Goal: Information Seeking & Learning: Compare options

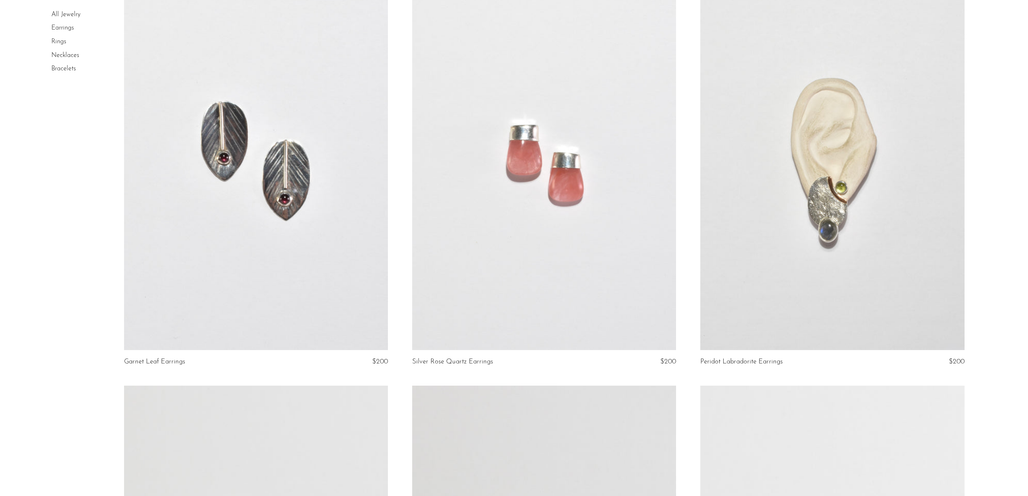
scroll to position [550, 0]
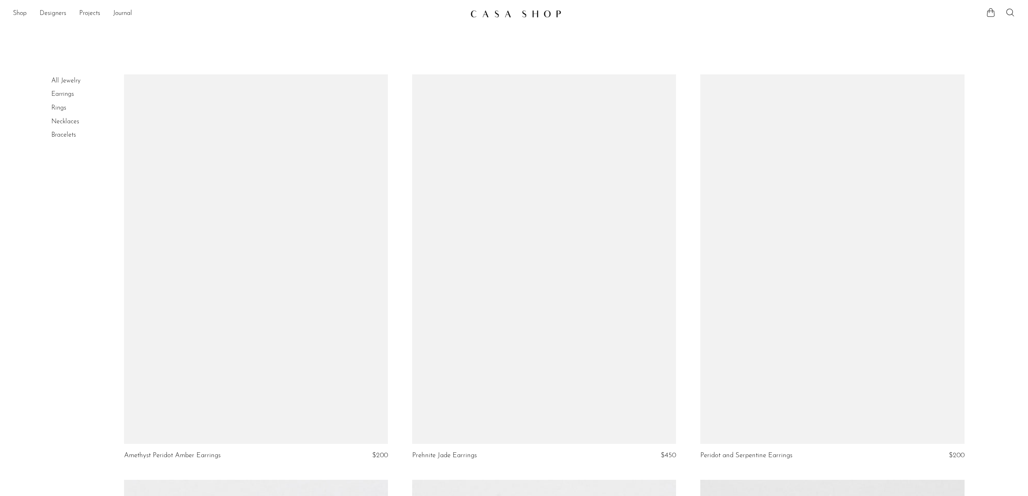
scroll to position [550, 0]
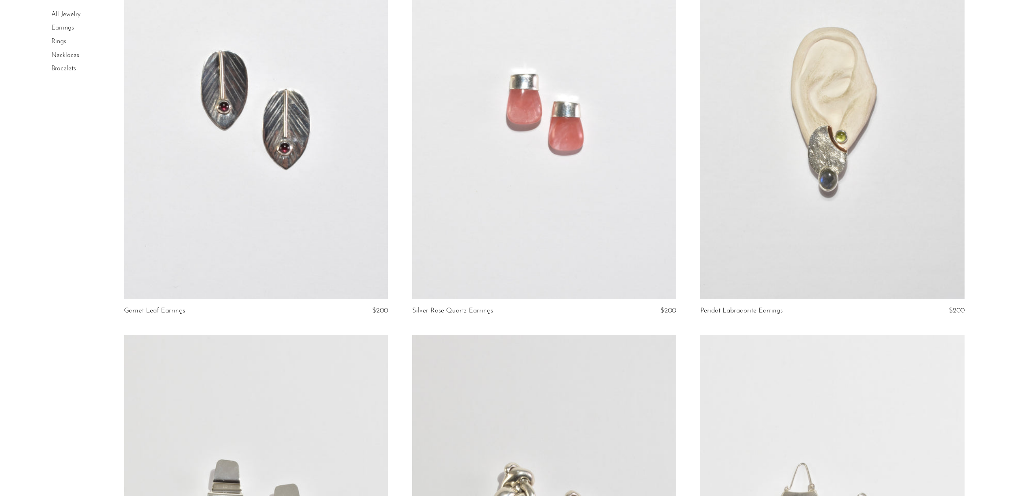
click at [66, 54] on link "Necklaces" at bounding box center [65, 55] width 28 height 6
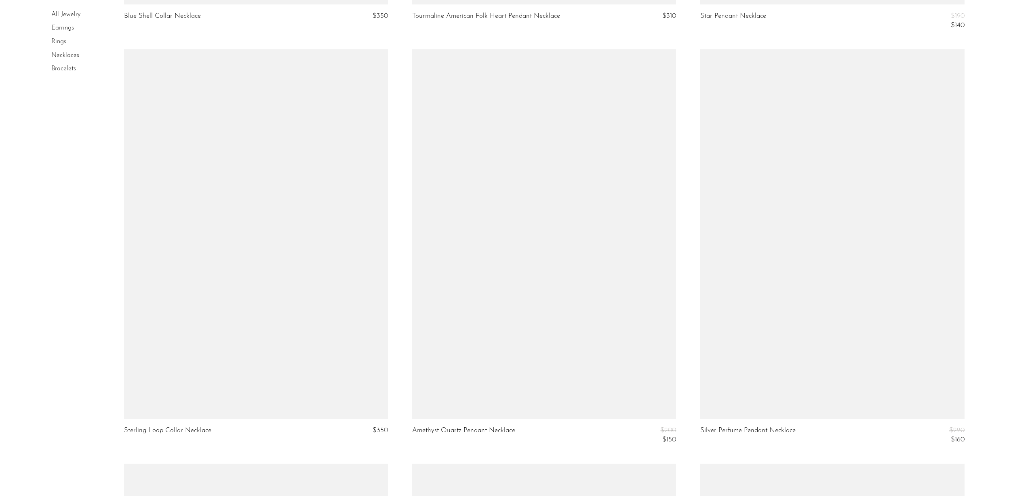
scroll to position [3277, 0]
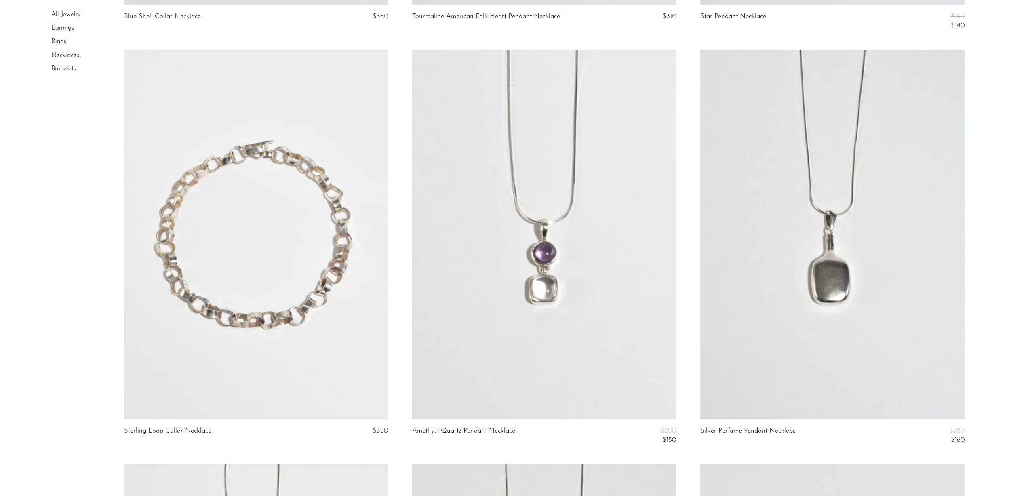
click at [217, 261] on link at bounding box center [256, 234] width 264 height 369
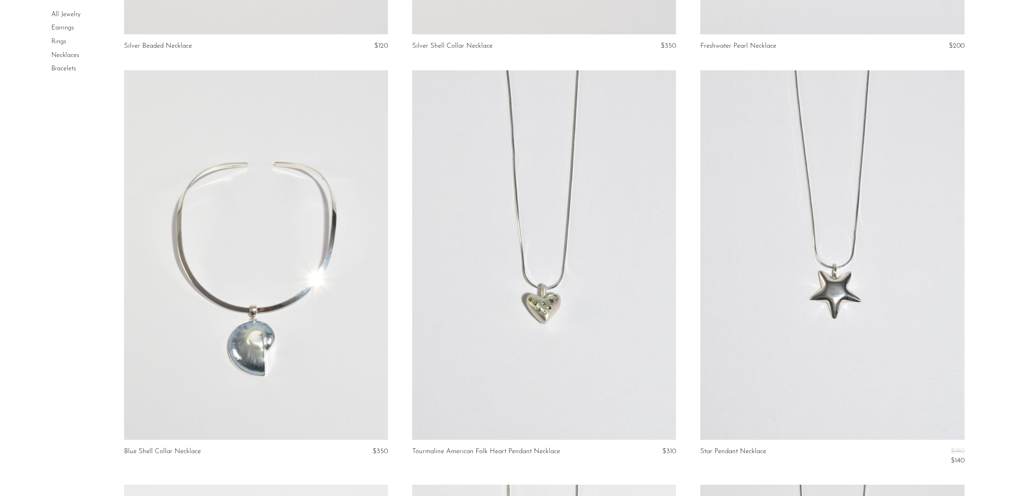
scroll to position [2898, 0]
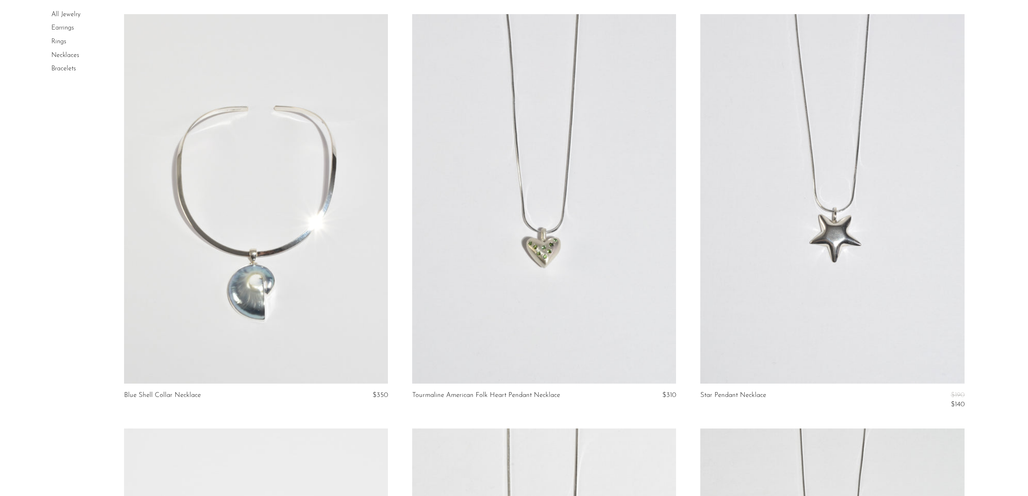
click at [243, 279] on link at bounding box center [256, 198] width 264 height 369
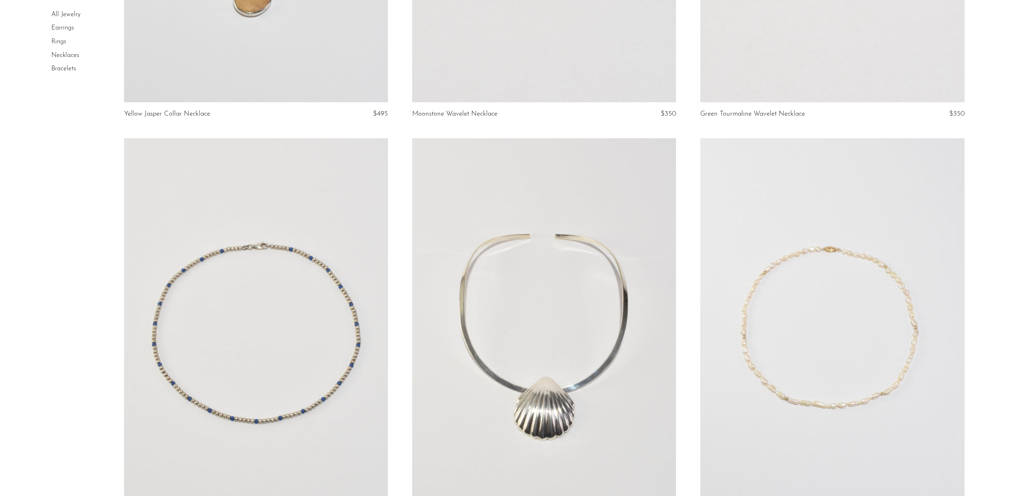
scroll to position [2344, 0]
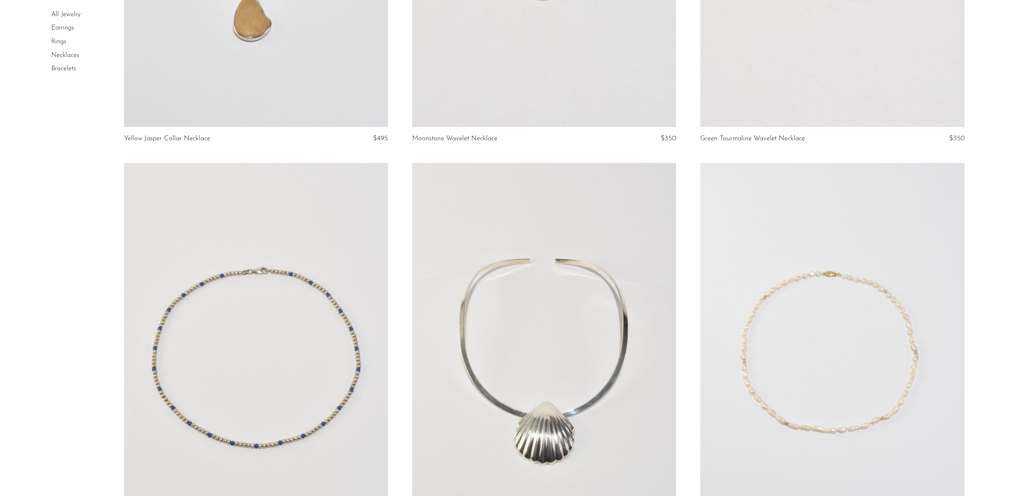
click at [244, 248] on link at bounding box center [256, 347] width 264 height 369
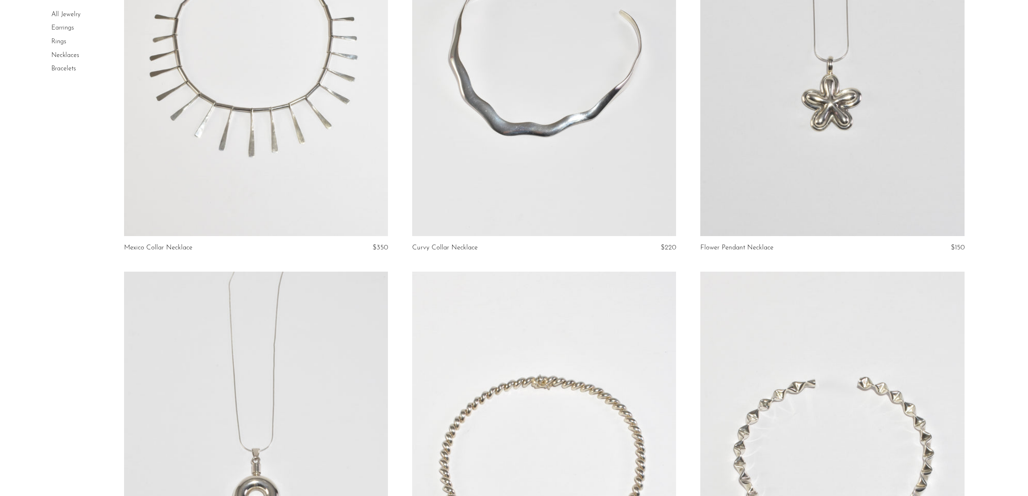
scroll to position [1015, 0]
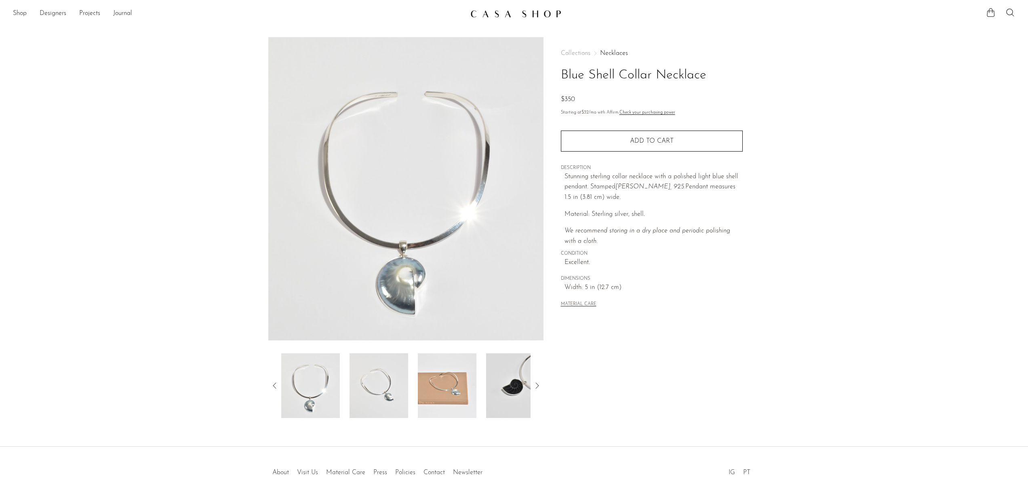
click at [513, 382] on img at bounding box center [515, 385] width 59 height 65
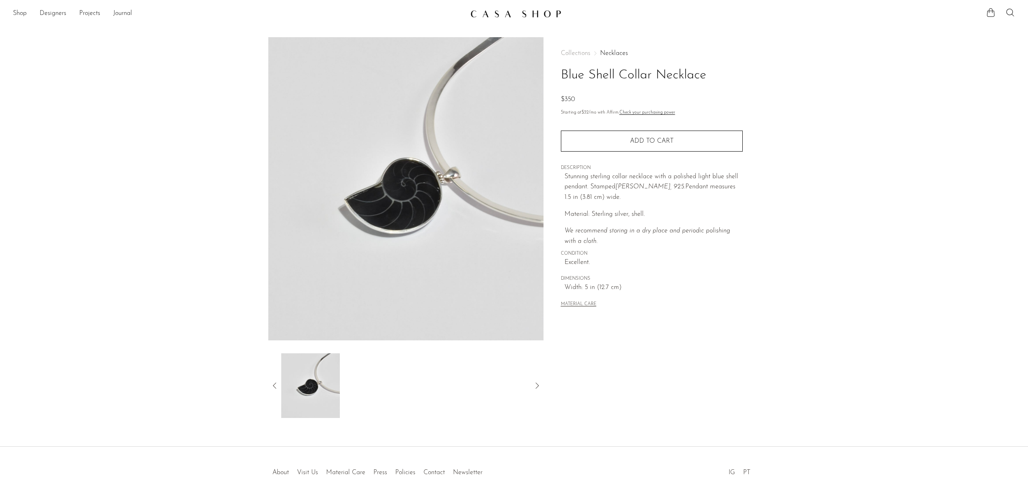
click at [273, 382] on icon at bounding box center [275, 386] width 10 height 10
